Goal: Information Seeking & Learning: Learn about a topic

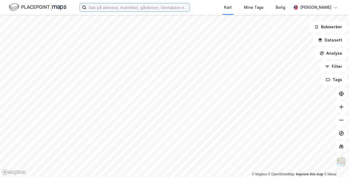
click at [90, 9] on input at bounding box center [137, 7] width 103 height 8
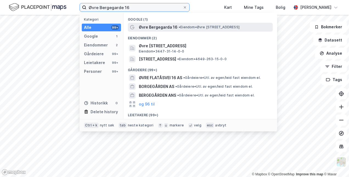
type input "Øvre Bergegarde 16"
click at [176, 24] on div "[PERSON_NAME] 16 • Eiendom • [STREET_ADDRESS]" at bounding box center [205, 27] width 133 height 7
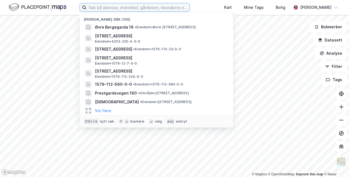
click at [89, 6] on input at bounding box center [137, 7] width 103 height 8
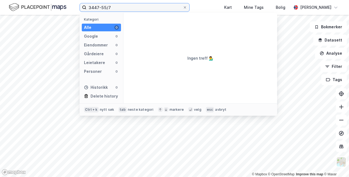
drag, startPoint x: 111, startPoint y: 7, endPoint x: 108, endPoint y: 8, distance: 2.8
click at [108, 8] on input "3447-55/7" at bounding box center [134, 7] width 96 height 8
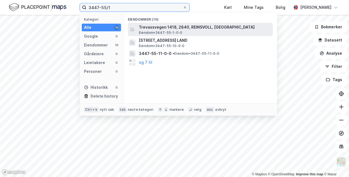
type input "3447-55/1"
click at [186, 31] on div "Trevassvegen 1418, 2840, REINSVOLL, SØNDRE LAND Eiendom • 3447-55-1-0-0" at bounding box center [205, 29] width 133 height 11
